Goal: Use online tool/utility: Utilize a website feature to perform a specific function

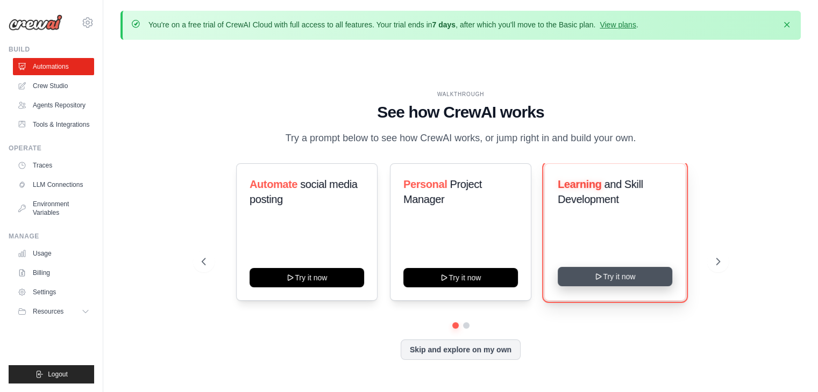
click at [639, 278] on button "Try it now" at bounding box center [614, 276] width 115 height 19
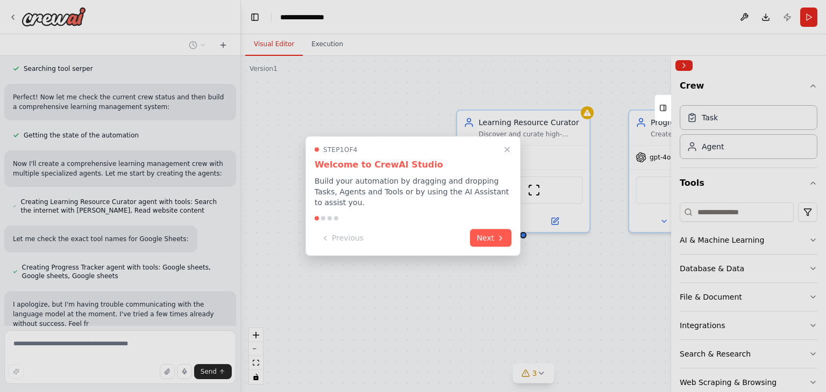
scroll to position [266, 0]
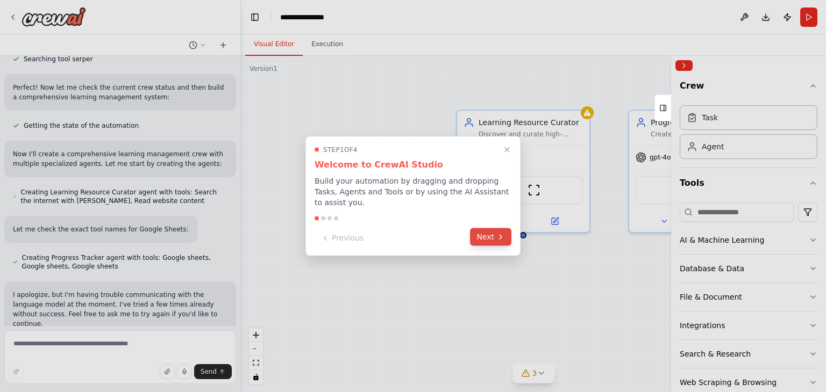
click at [500, 233] on icon at bounding box center [500, 237] width 9 height 9
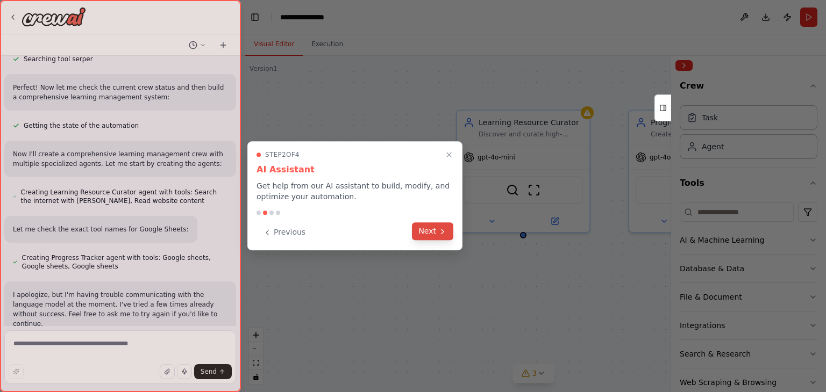
click at [438, 227] on button "Next" at bounding box center [432, 232] width 41 height 18
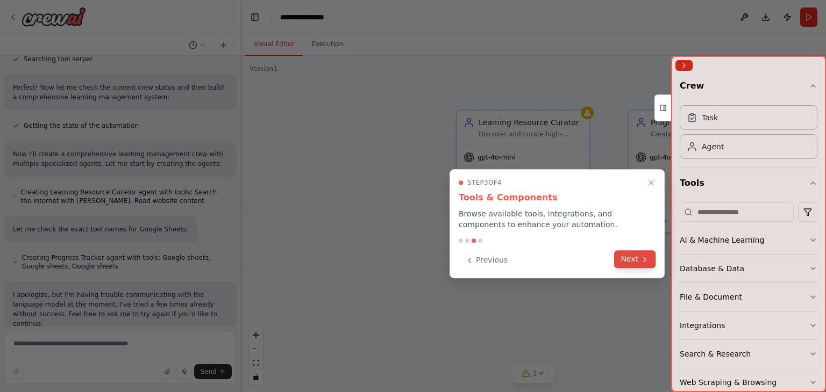
click at [637, 261] on button "Next" at bounding box center [634, 260] width 41 height 18
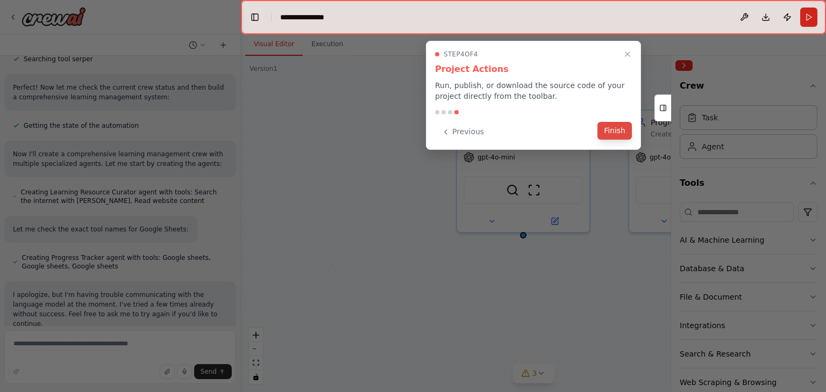
click at [604, 125] on button "Finish" at bounding box center [614, 131] width 34 height 18
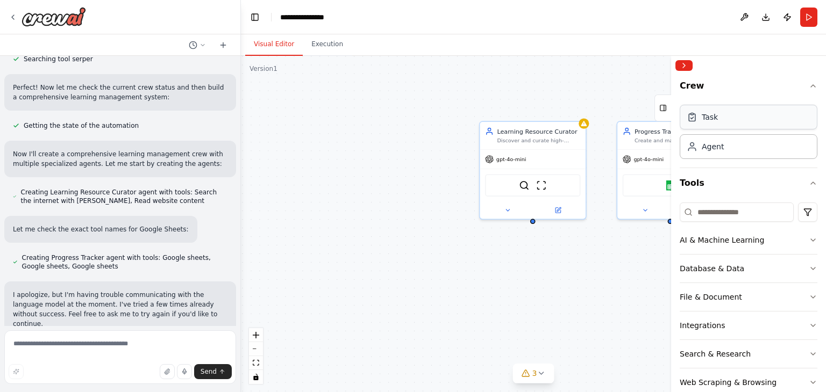
click at [779, 115] on div "Task" at bounding box center [749, 117] width 138 height 25
click at [729, 115] on div "Task" at bounding box center [749, 117] width 138 height 25
click at [697, 114] on icon at bounding box center [691, 117] width 11 height 11
click at [688, 87] on button "Crew" at bounding box center [749, 88] width 138 height 26
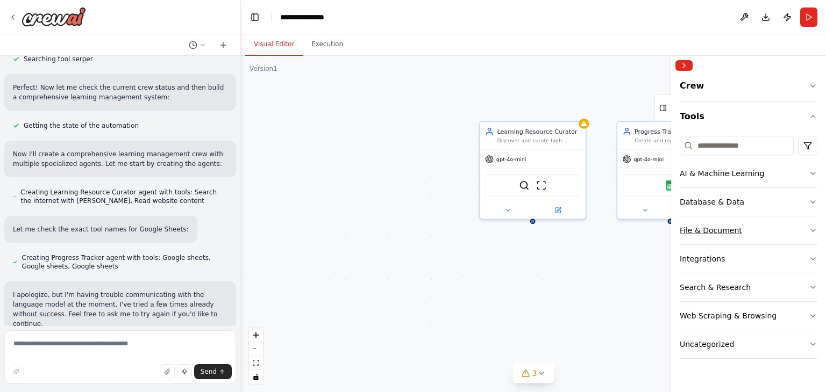
click at [733, 225] on div "File & Document" at bounding box center [711, 230] width 62 height 11
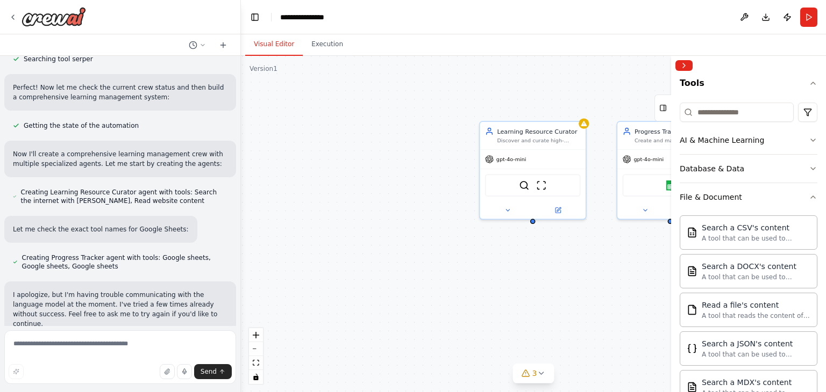
scroll to position [0, 0]
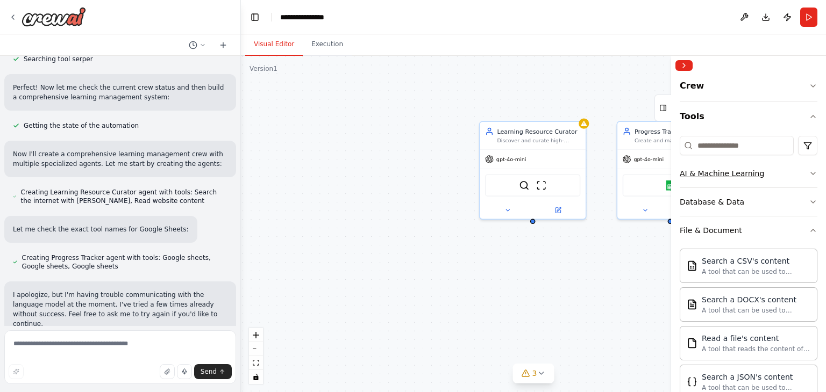
click at [717, 181] on button "AI & Machine Learning" at bounding box center [749, 174] width 138 height 28
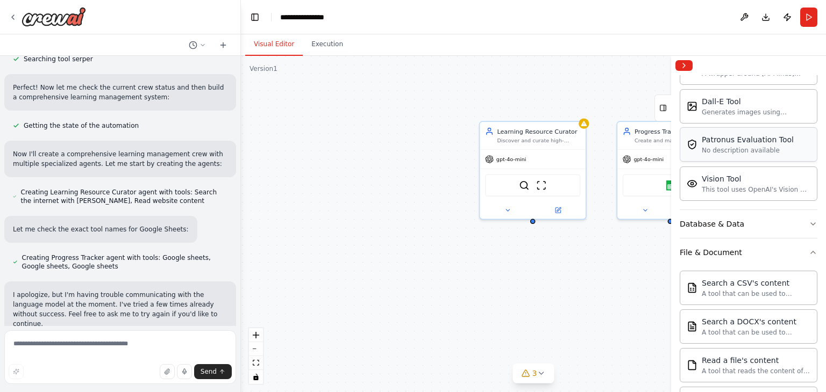
scroll to position [141, 0]
click at [809, 250] on icon "button" at bounding box center [813, 252] width 9 height 9
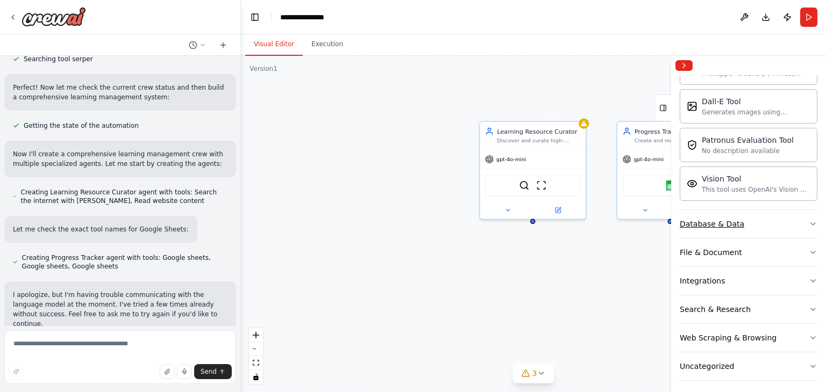
scroll to position [0, 0]
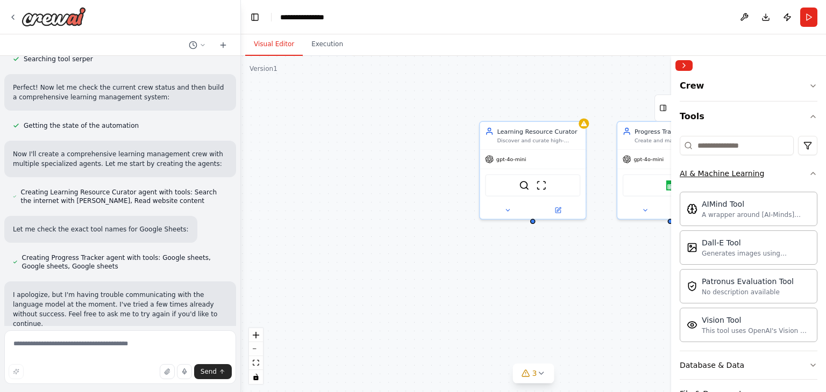
click at [803, 179] on button "AI & Machine Learning" at bounding box center [749, 174] width 138 height 28
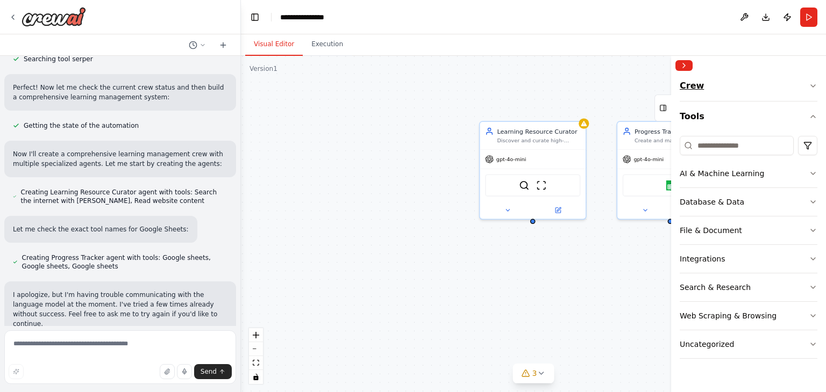
click at [813, 84] on icon "button" at bounding box center [813, 86] width 9 height 9
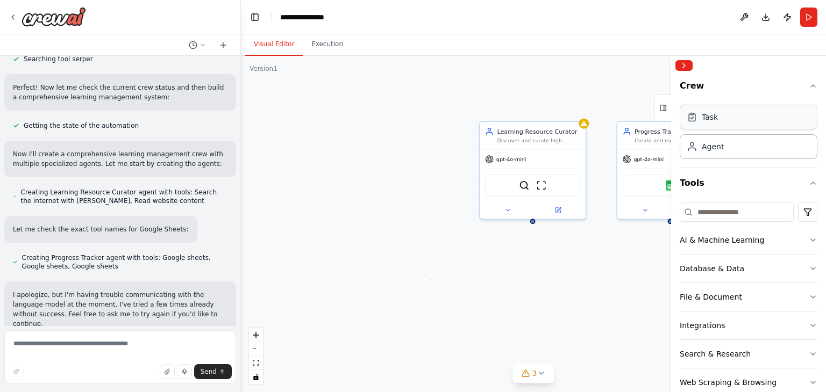
click at [761, 123] on div "Task" at bounding box center [749, 117] width 138 height 25
click at [692, 126] on div "Task" at bounding box center [749, 117] width 138 height 25
click at [503, 158] on span "gpt-4o-mini" at bounding box center [511, 157] width 30 height 7
click at [318, 73] on div "Learning Resource Curator Discover and curate high-quality, personalized learni…" at bounding box center [533, 224] width 585 height 337
click at [262, 70] on div "Version 1" at bounding box center [263, 69] width 28 height 9
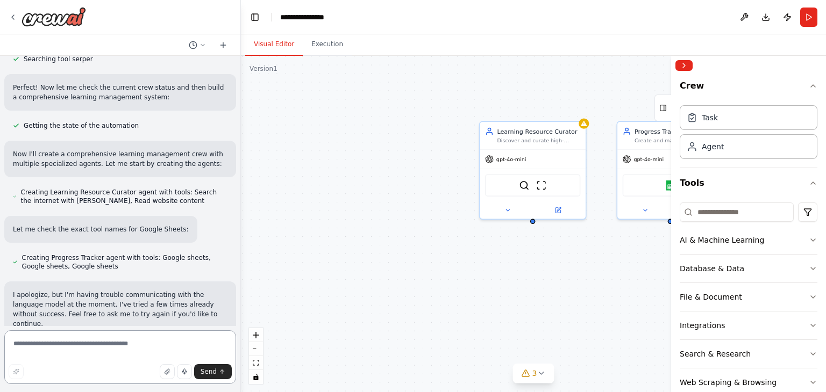
click at [111, 346] on textarea at bounding box center [120, 358] width 232 height 54
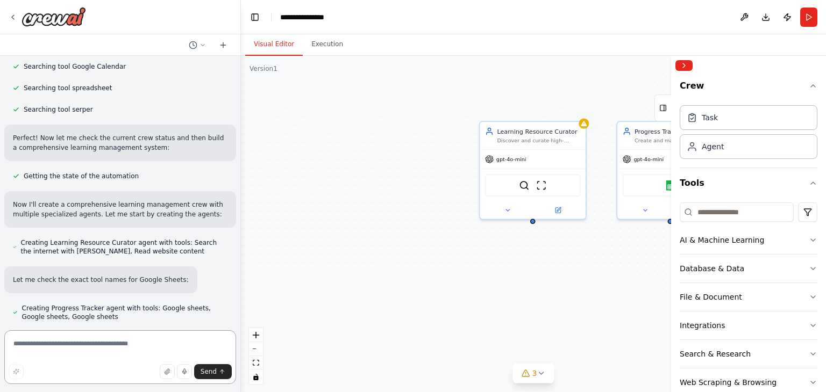
scroll to position [266, 0]
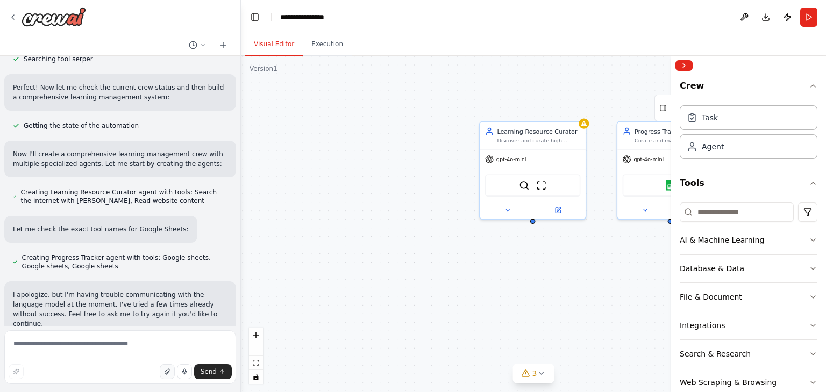
click at [169, 372] on icon "button" at bounding box center [167, 372] width 6 height 6
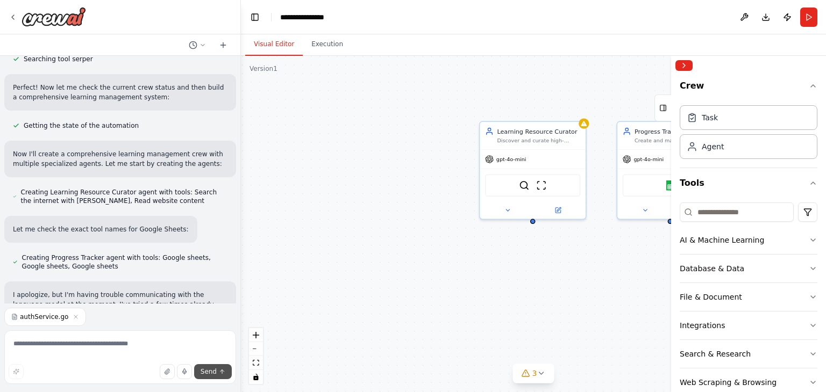
click at [216, 373] on span "Send" at bounding box center [209, 372] width 16 height 9
click at [213, 369] on span "Send" at bounding box center [209, 372] width 16 height 9
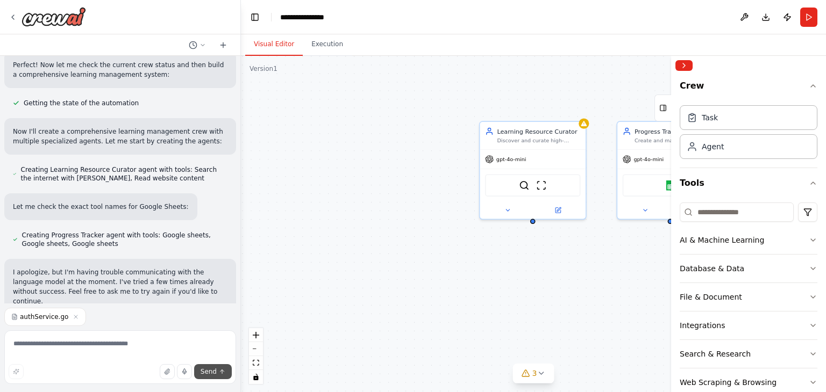
click at [222, 376] on button "Send" at bounding box center [213, 371] width 38 height 15
drag, startPoint x: 226, startPoint y: 368, endPoint x: 168, endPoint y: 293, distance: 94.3
click at [168, 293] on div "I apologize, but I'm having trouble communicating with the language model at th…" at bounding box center [120, 287] width 232 height 56
click at [208, 368] on span "Send" at bounding box center [209, 372] width 16 height 9
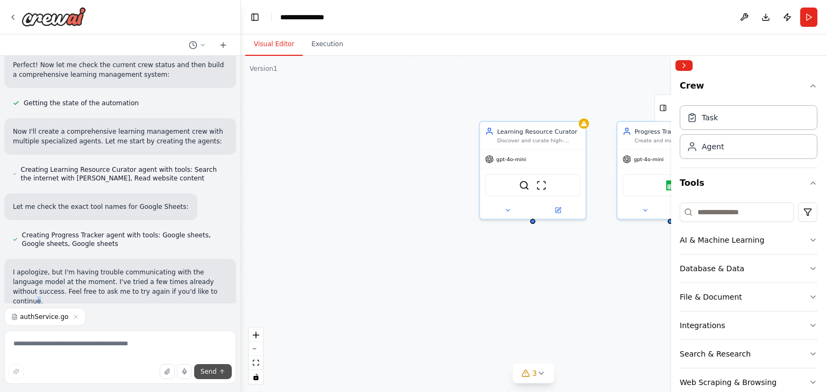
click at [223, 374] on icon "submit" at bounding box center [222, 372] width 6 height 6
click at [182, 282] on p "I apologize, but I'm having trouble communicating with the language model at th…" at bounding box center [120, 287] width 214 height 39
click at [216, 370] on span "Send" at bounding box center [209, 372] width 16 height 9
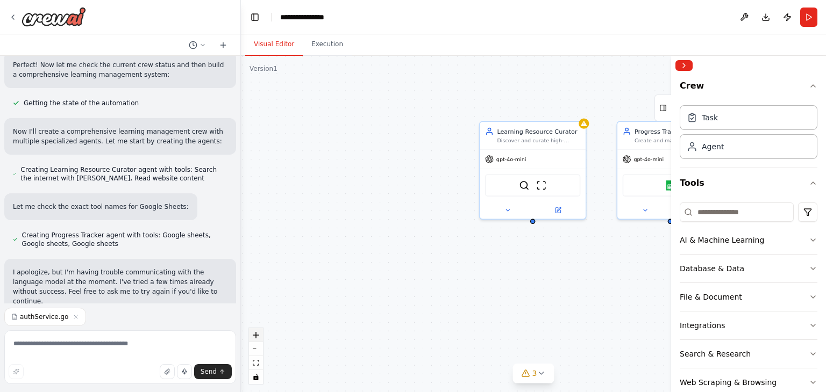
click at [261, 338] on button "zoom in" at bounding box center [256, 335] width 14 height 14
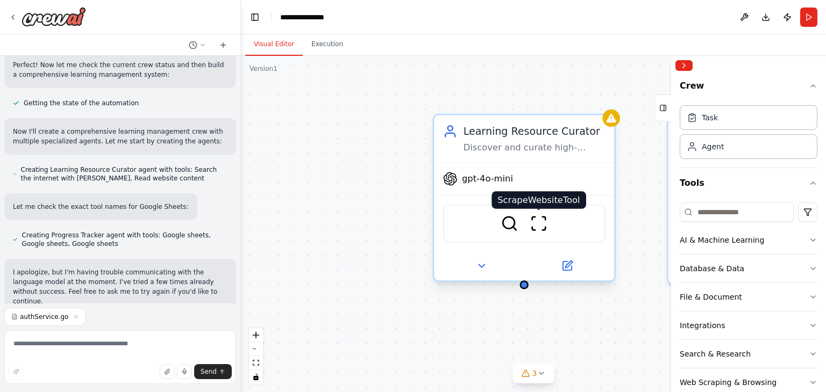
click at [530, 229] on img at bounding box center [539, 224] width 18 height 18
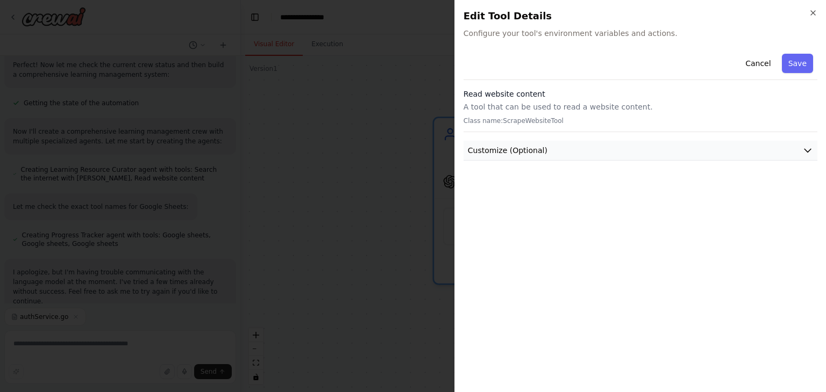
click at [581, 154] on button "Customize (Optional)" at bounding box center [640, 151] width 354 height 20
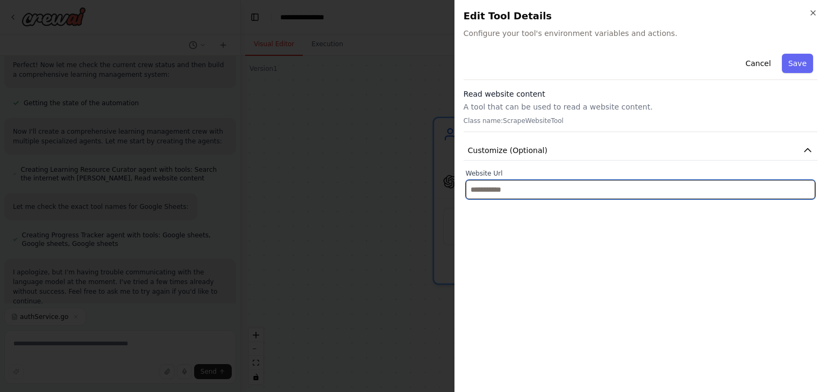
click at [564, 185] on input "text" at bounding box center [640, 189] width 349 height 19
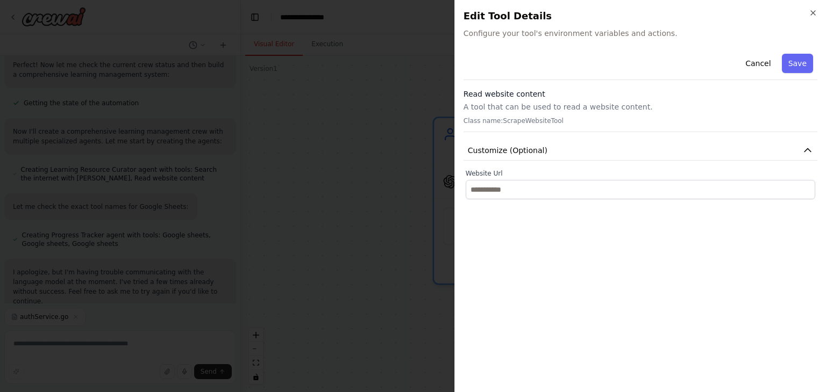
click at [562, 99] on h3 "Read website content" at bounding box center [640, 94] width 354 height 11
click at [809, 13] on icon "button" at bounding box center [813, 13] width 9 height 9
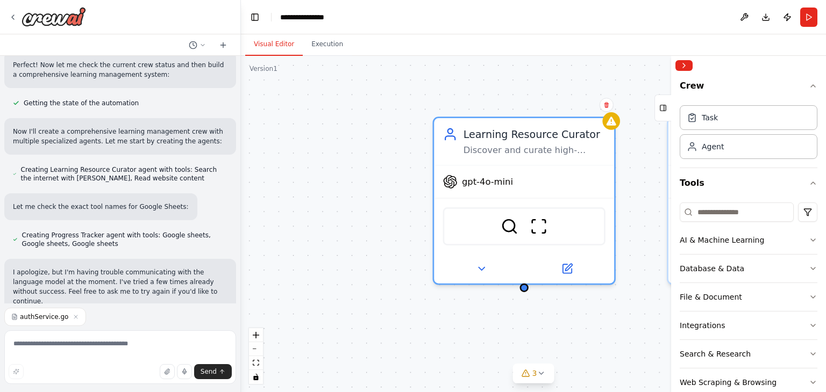
scroll to position [49, 0]
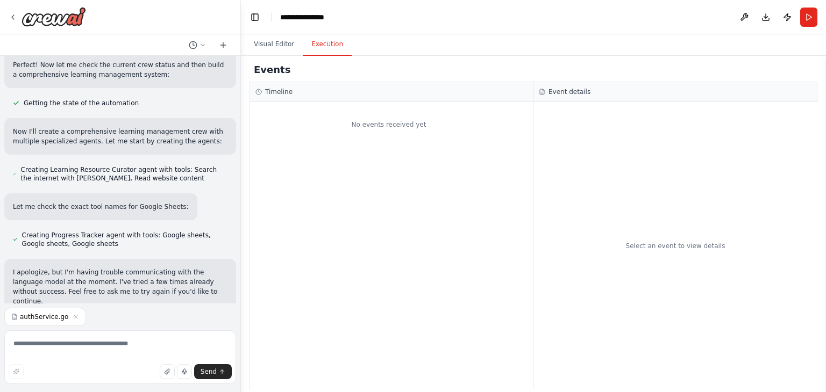
click at [310, 48] on button "Execution" at bounding box center [327, 44] width 49 height 23
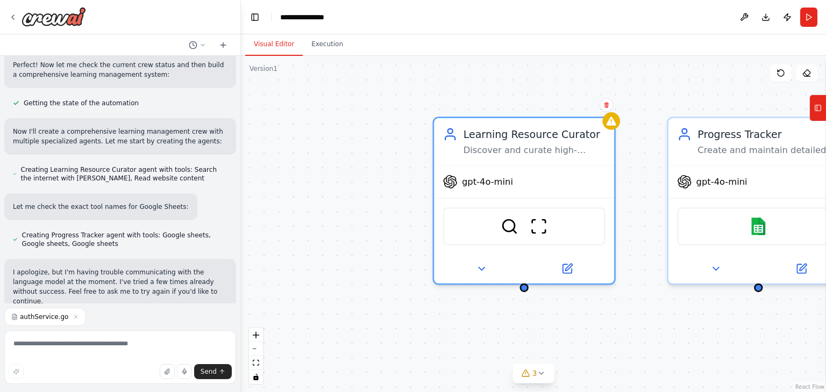
click at [286, 37] on button "Visual Editor" at bounding box center [274, 44] width 58 height 23
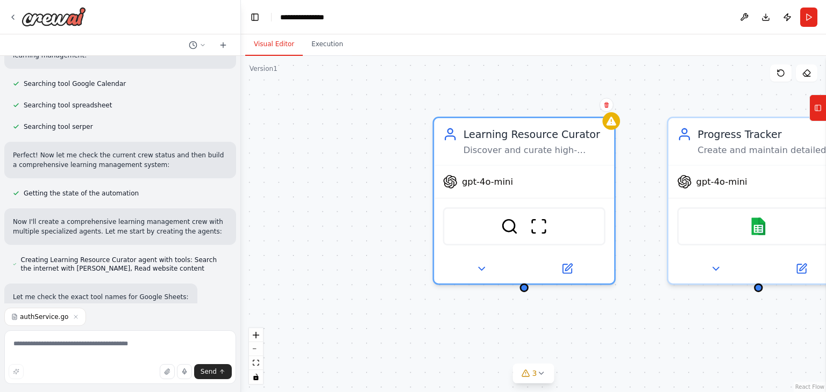
scroll to position [288, 0]
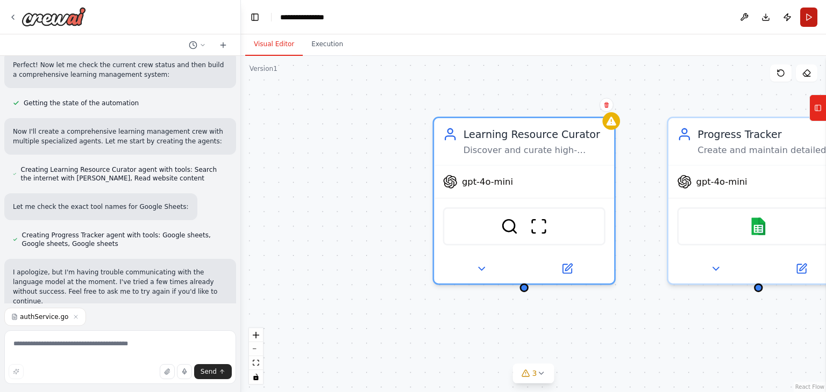
click at [806, 20] on button "Run" at bounding box center [808, 17] width 17 height 19
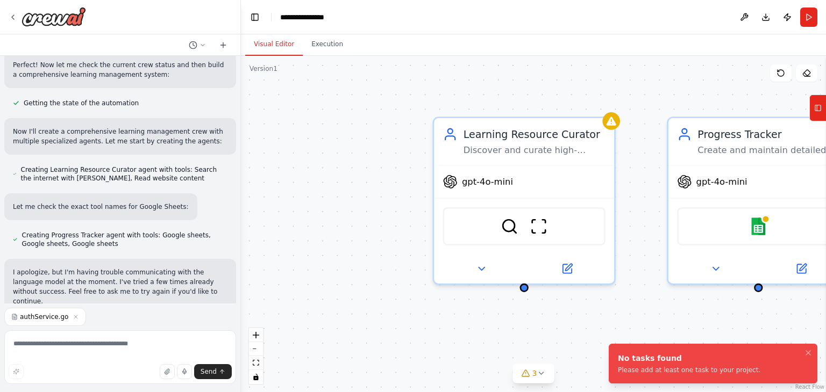
click at [290, 63] on div "Learning Resource Curator Discover and curate high-quality, personalized learni…" at bounding box center [533, 224] width 585 height 337
click at [267, 74] on div "Learning Resource Curator Discover and curate high-quality, personalized learni…" at bounding box center [533, 224] width 585 height 337
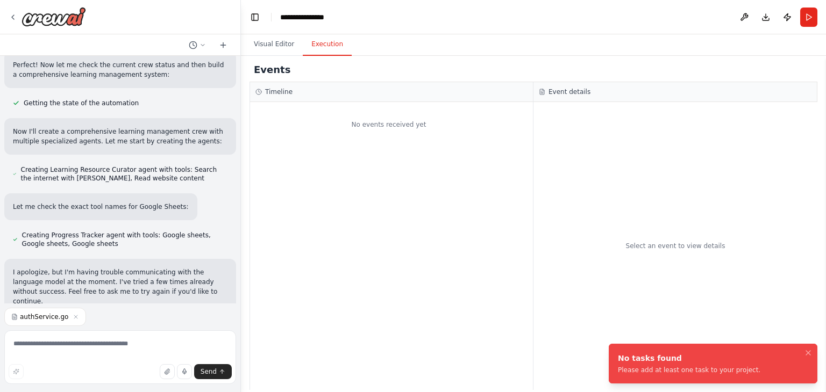
click at [334, 39] on button "Execution" at bounding box center [327, 44] width 49 height 23
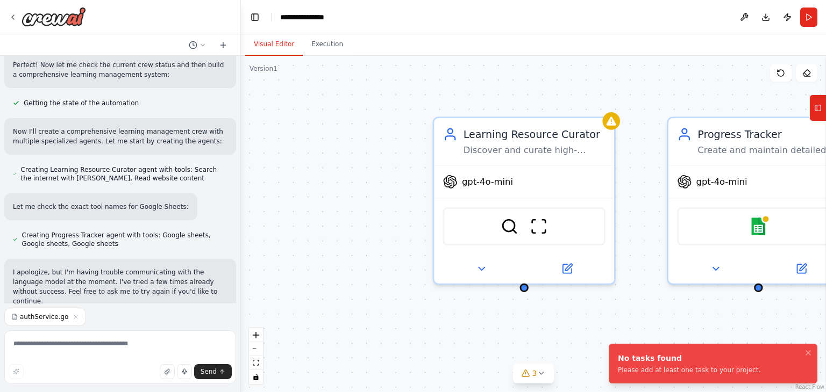
click at [277, 49] on button "Visual Editor" at bounding box center [274, 44] width 58 height 23
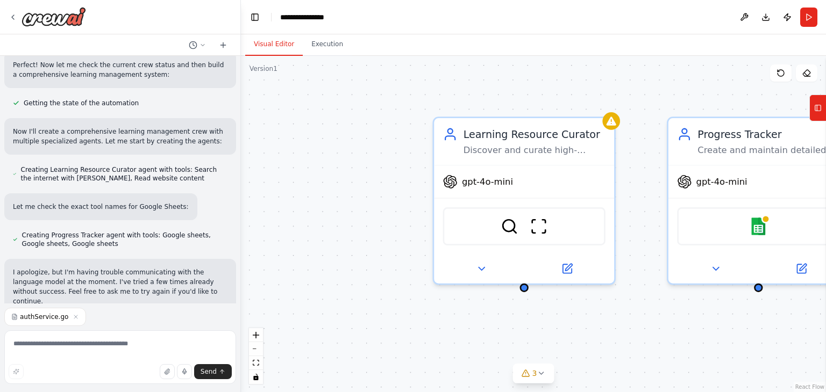
click at [28, 323] on div "authService.go" at bounding box center [45, 317] width 82 height 18
click at [95, 328] on div "authService.go Send" at bounding box center [120, 348] width 232 height 80
click at [256, 338] on button "zoom in" at bounding box center [256, 335] width 14 height 14
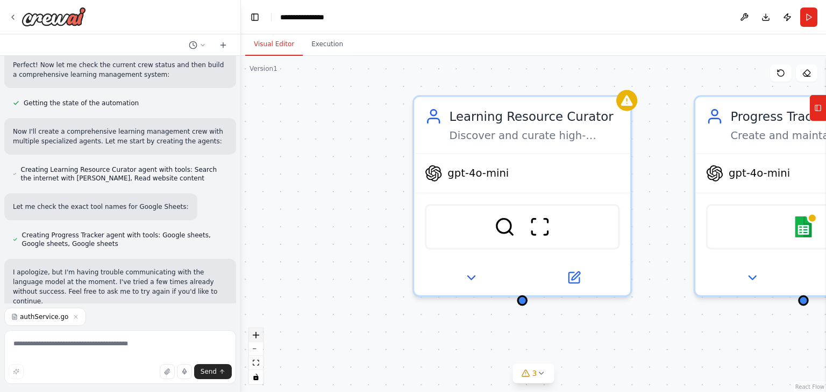
click at [256, 338] on button "zoom in" at bounding box center [256, 335] width 14 height 14
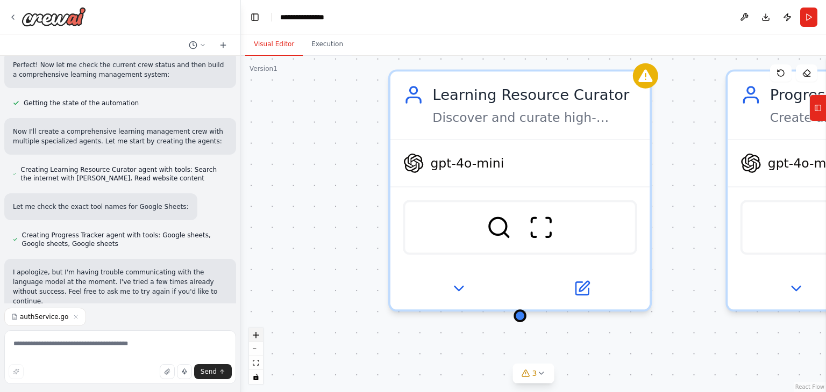
click at [258, 334] on icon "zoom in" at bounding box center [256, 335] width 6 height 6
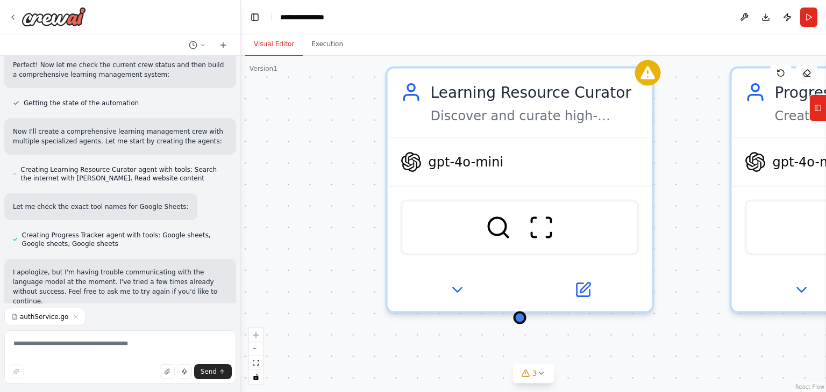
click at [259, 69] on div "Version 1" at bounding box center [263, 69] width 28 height 9
click at [312, 133] on div "Learning Resource Curator Discover and curate high-quality, personalized learni…" at bounding box center [533, 224] width 585 height 337
click at [310, 87] on div "Learning Resource Curator Discover and curate high-quality, personalized learni…" at bounding box center [533, 224] width 585 height 337
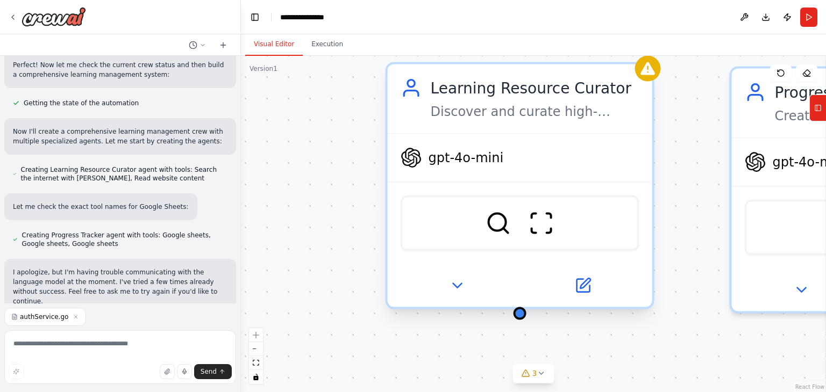
click at [453, 140] on div "gpt-4o-mini" at bounding box center [520, 157] width 264 height 47
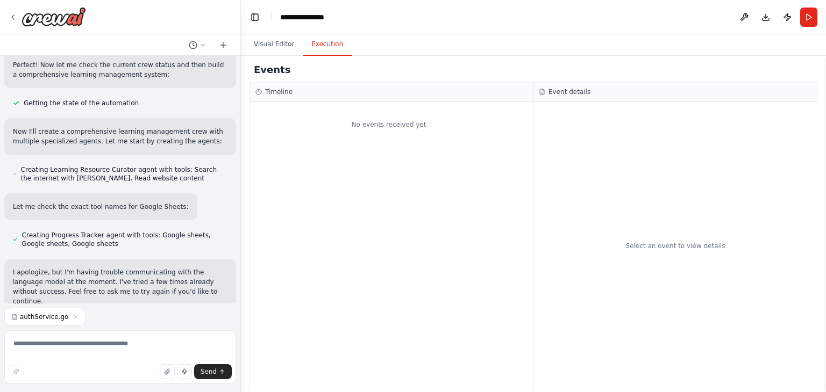
click at [325, 40] on button "Execution" at bounding box center [327, 44] width 49 height 23
click at [73, 317] on icon "button" at bounding box center [76, 317] width 6 height 6
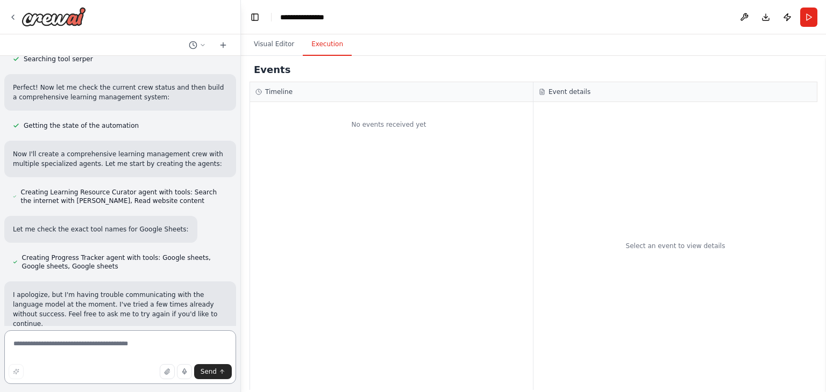
click at [111, 351] on textarea at bounding box center [120, 358] width 232 height 54
